Goal: Task Accomplishment & Management: Manage account settings

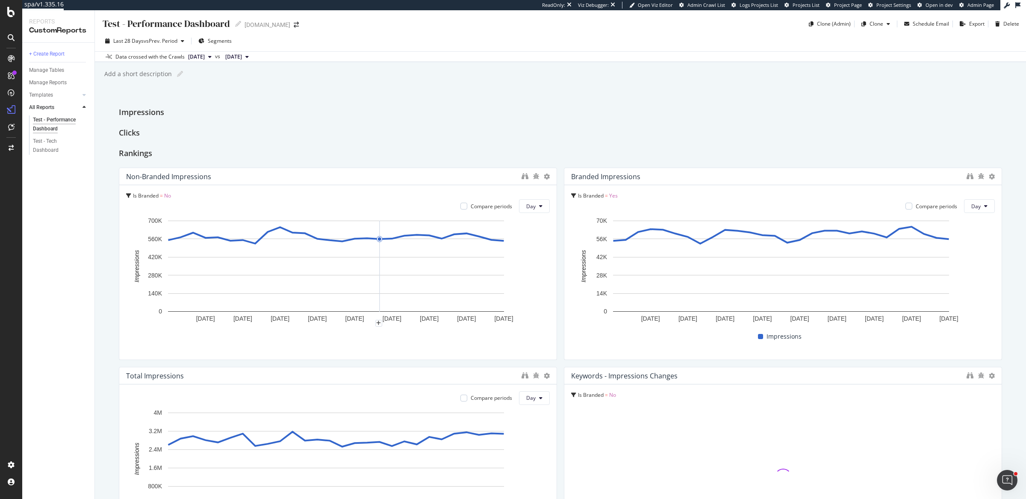
scroll to position [711, 0]
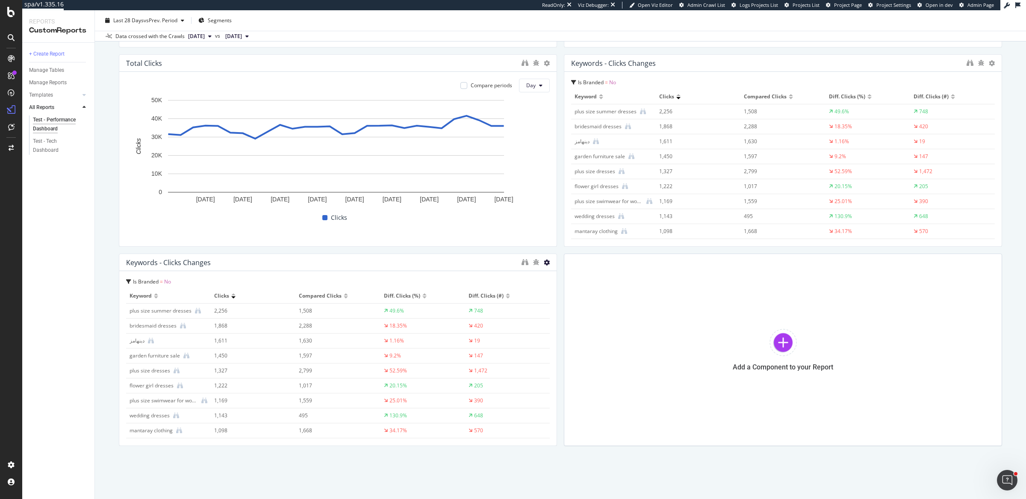
click at [544, 263] on icon at bounding box center [547, 262] width 6 height 6
click at [566, 276] on span "Delete" at bounding box center [569, 275] width 16 height 8
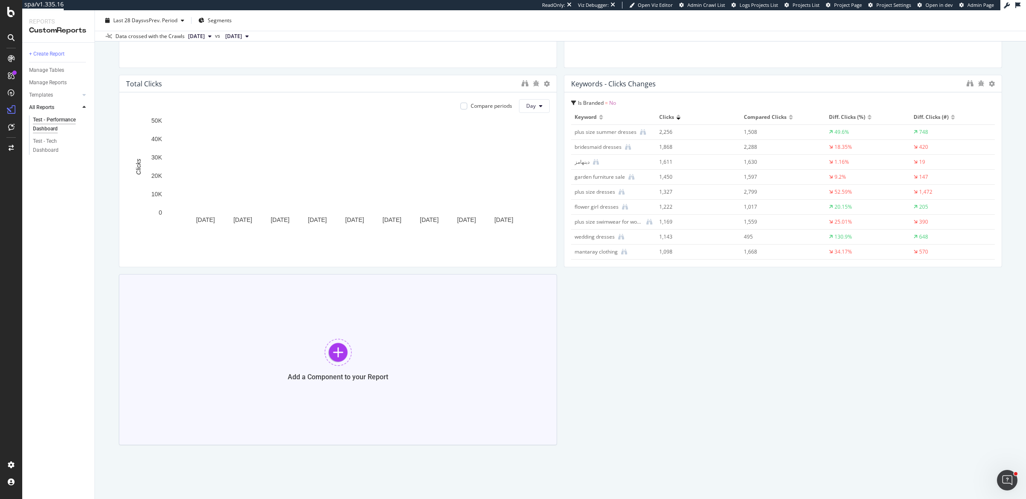
scroll to position [689, 0]
